Goal: Transaction & Acquisition: Purchase product/service

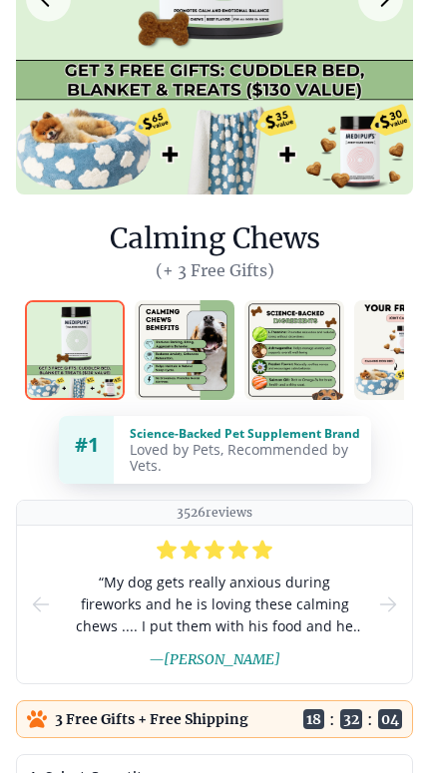
scroll to position [237, 0]
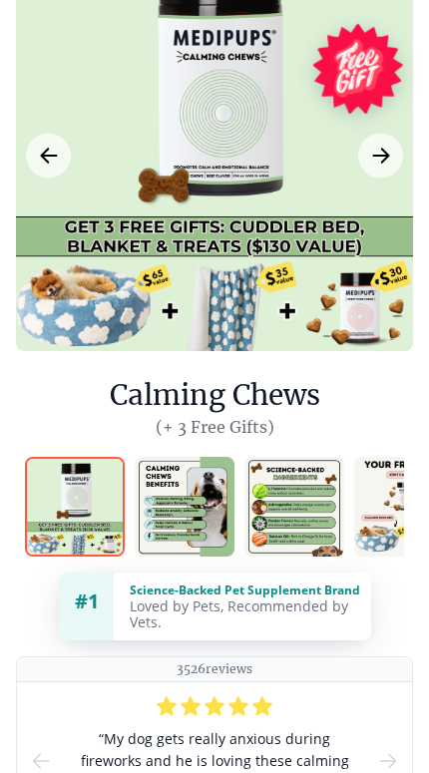
click at [186, 500] on img at bounding box center [185, 507] width 100 height 100
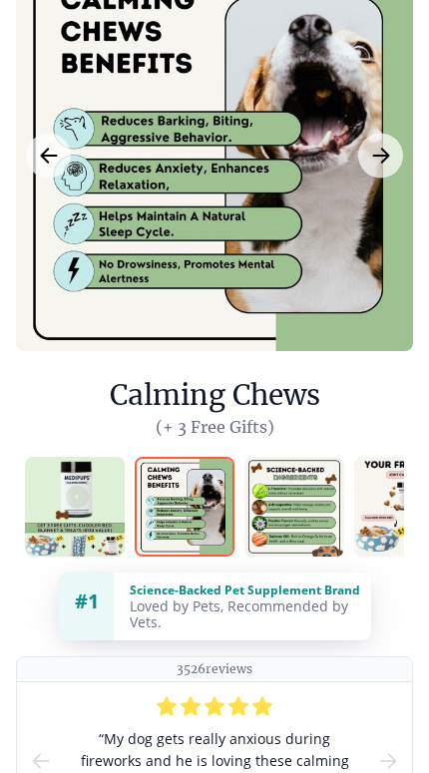
click at [294, 517] on img at bounding box center [294, 507] width 100 height 100
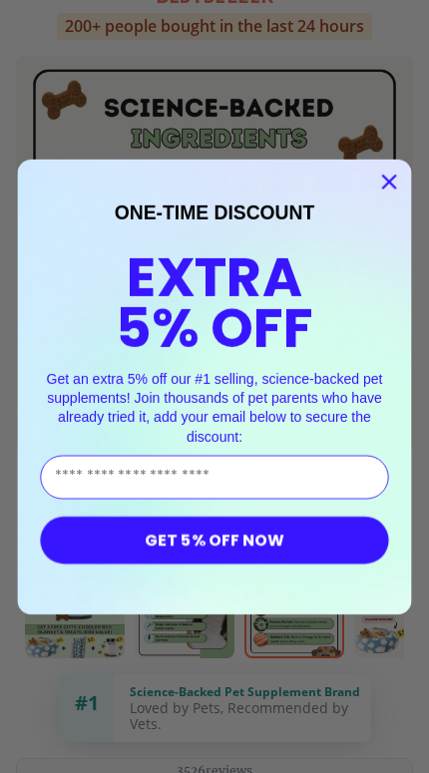
scroll to position [118, 0]
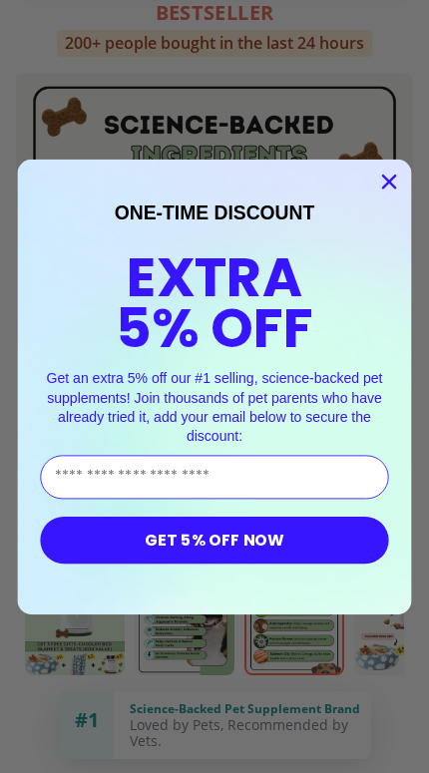
click at [383, 176] on icon "Close dialog" at bounding box center [389, 182] width 12 height 12
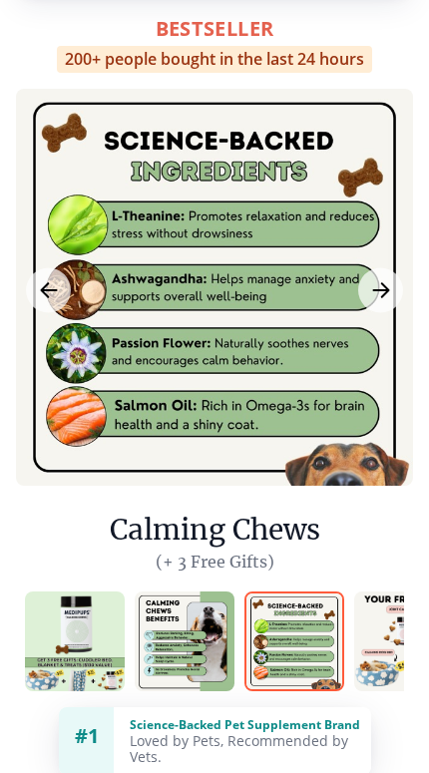
scroll to position [92, 0]
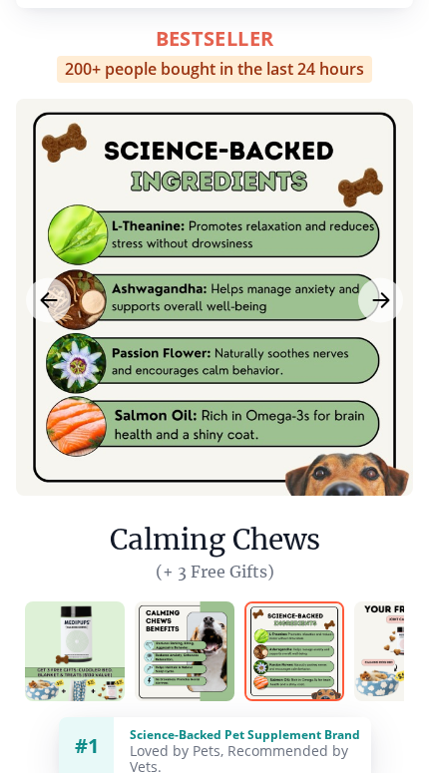
click at [385, 661] on img at bounding box center [404, 652] width 100 height 100
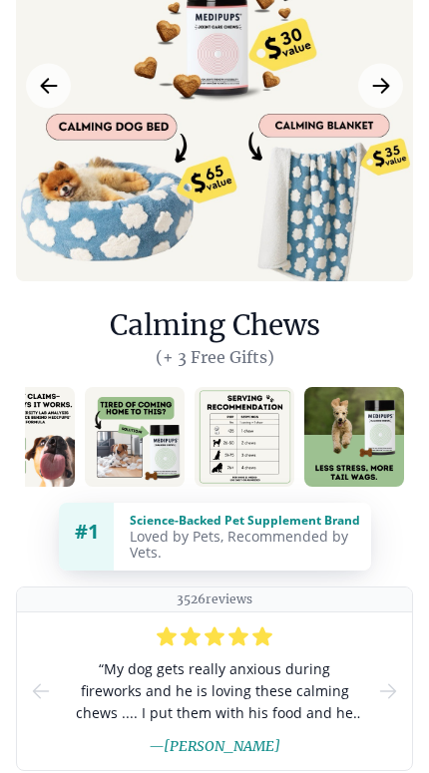
scroll to position [0, 709]
click at [249, 441] on img at bounding box center [245, 437] width 100 height 100
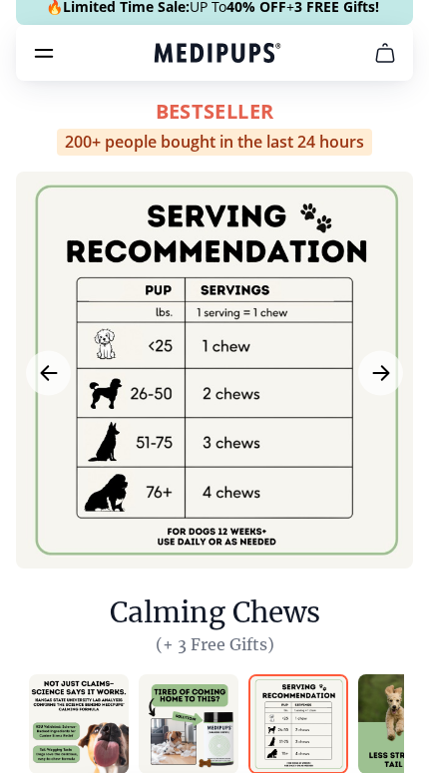
scroll to position [0, 622]
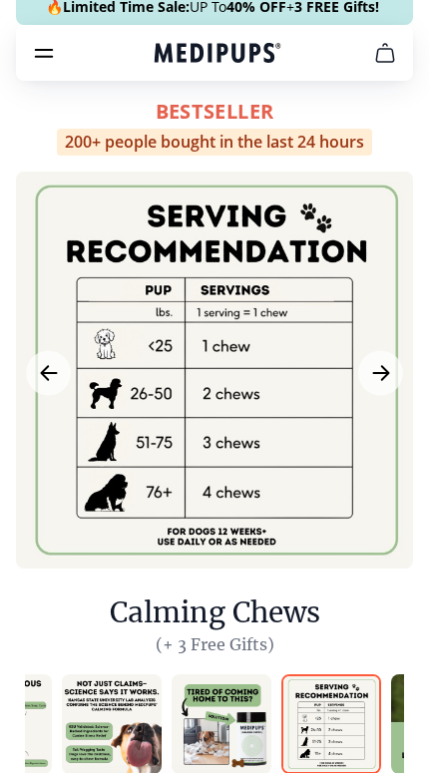
click at [127, 722] on img at bounding box center [112, 725] width 100 height 100
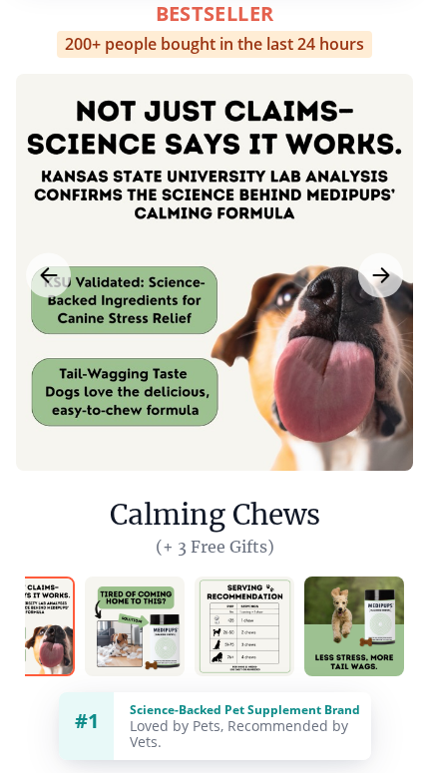
scroll to position [0, 709]
click at [242, 627] on img at bounding box center [245, 627] width 100 height 100
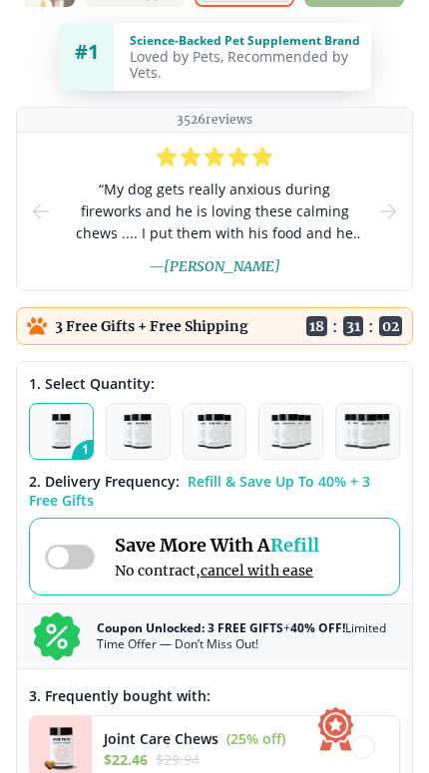
scroll to position [788, 0]
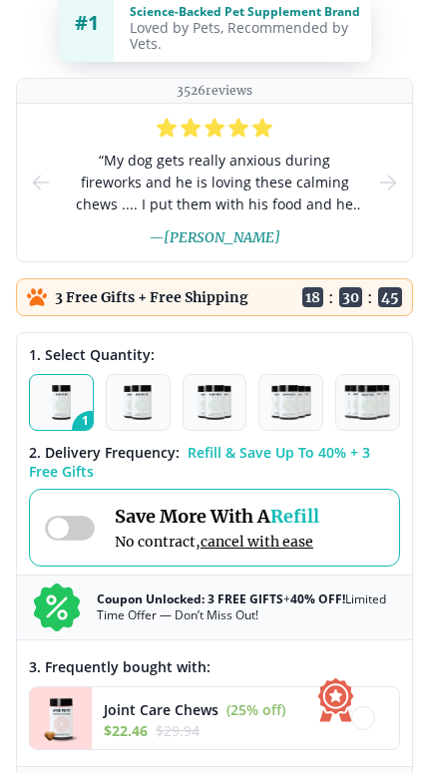
click at [151, 392] on img "button" at bounding box center [137, 402] width 27 height 35
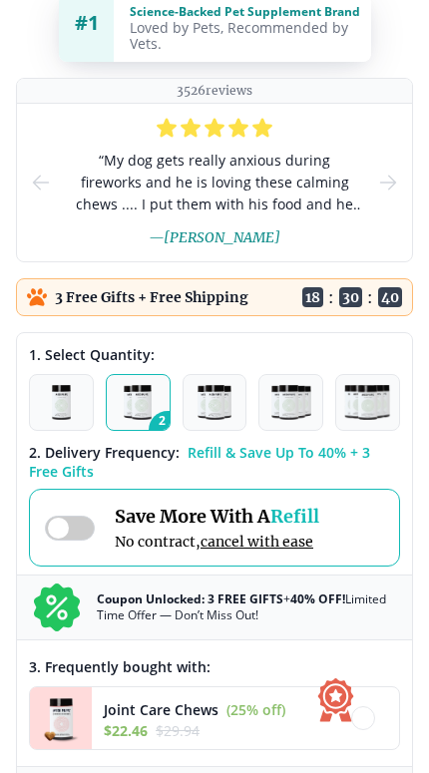
click at [84, 541] on span at bounding box center [70, 528] width 50 height 25
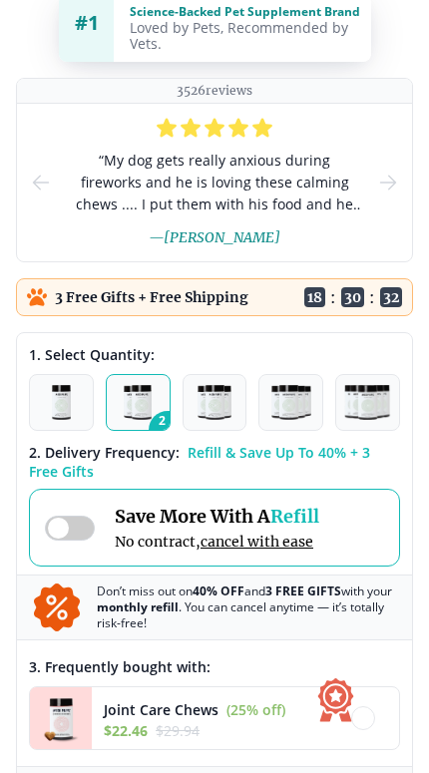
click at [66, 531] on span at bounding box center [70, 528] width 50 height 25
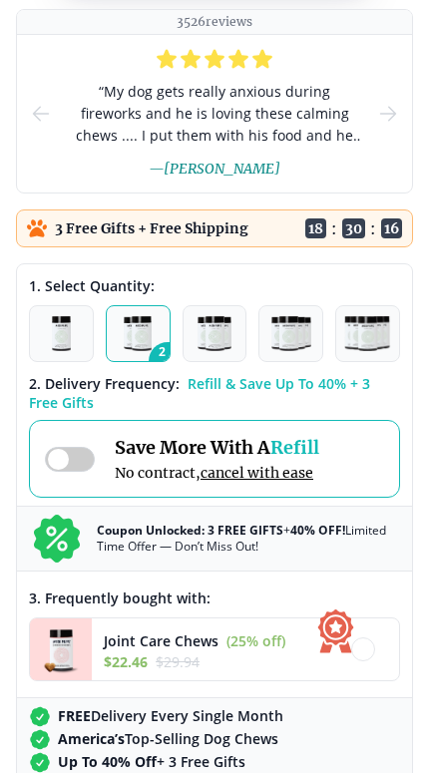
scroll to position [857, 0]
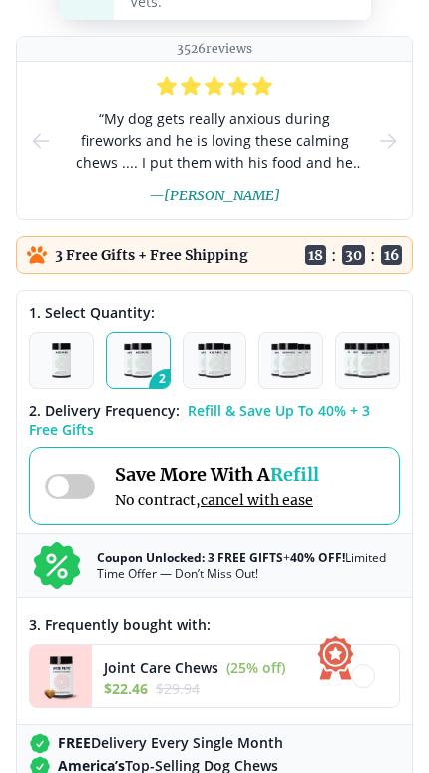
click at [67, 375] on img "button" at bounding box center [62, 360] width 20 height 35
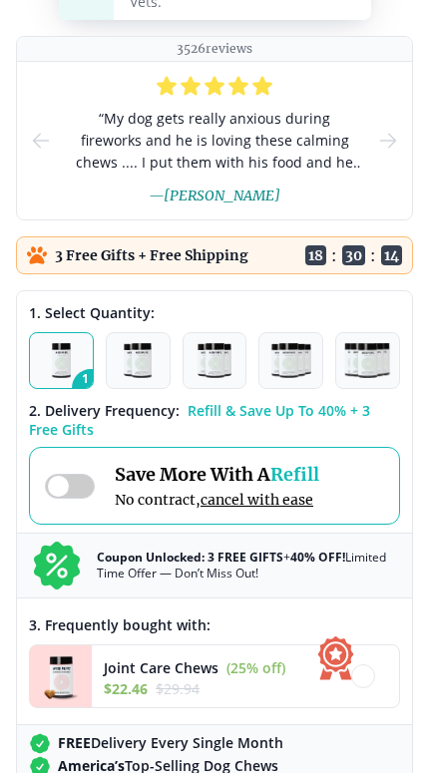
click at [144, 373] on img "button" at bounding box center [137, 360] width 27 height 35
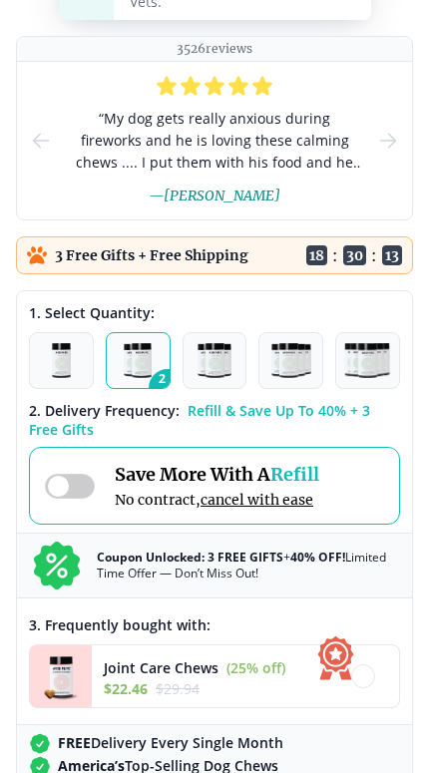
click at [71, 370] on img "button" at bounding box center [62, 360] width 20 height 35
